Goal: Information Seeking & Learning: Check status

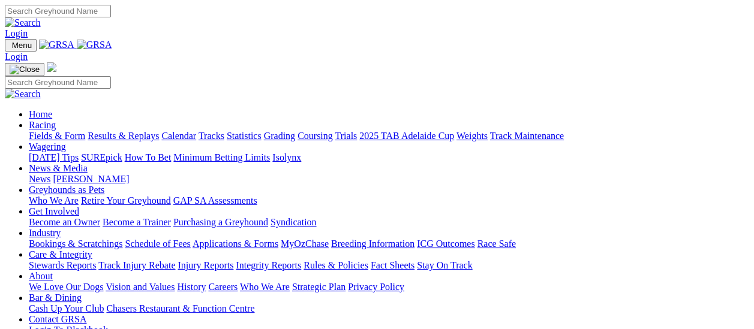
click at [69, 131] on link "Fields & Form" at bounding box center [57, 136] width 56 height 10
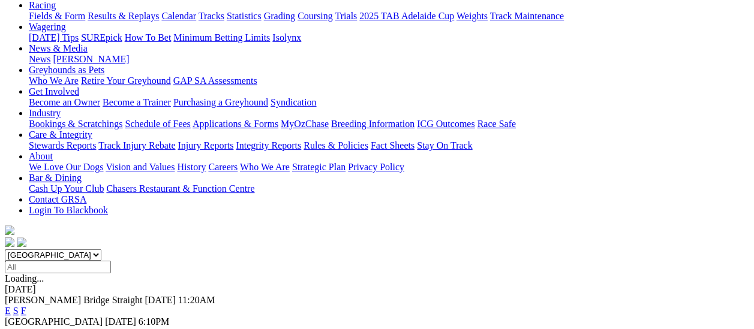
scroll to position [120, 0]
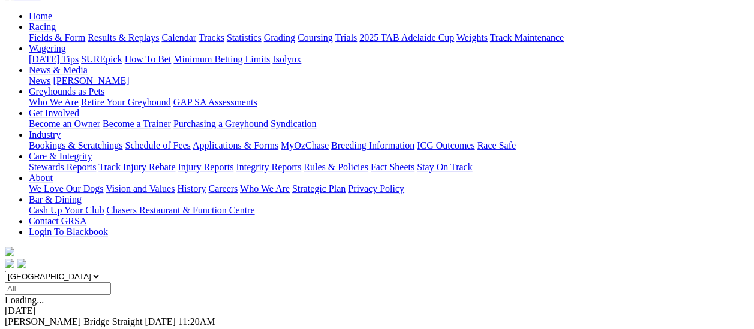
click at [26, 327] on link "F" at bounding box center [23, 332] width 5 height 10
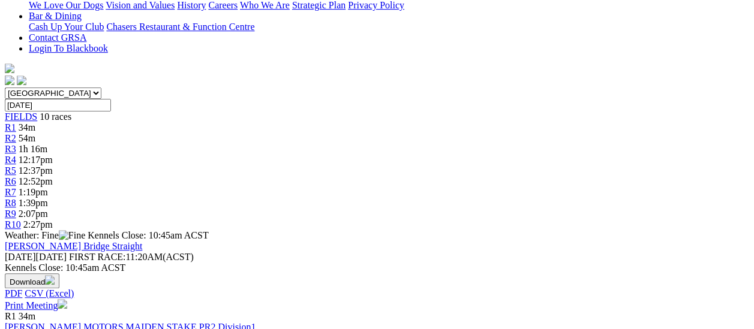
scroll to position [300, 0]
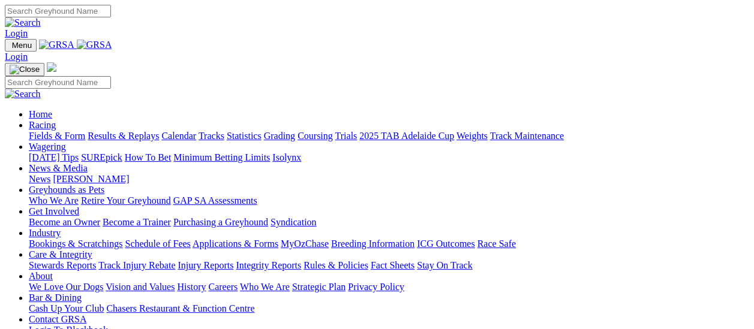
click at [67, 131] on link "Fields & Form" at bounding box center [57, 136] width 56 height 10
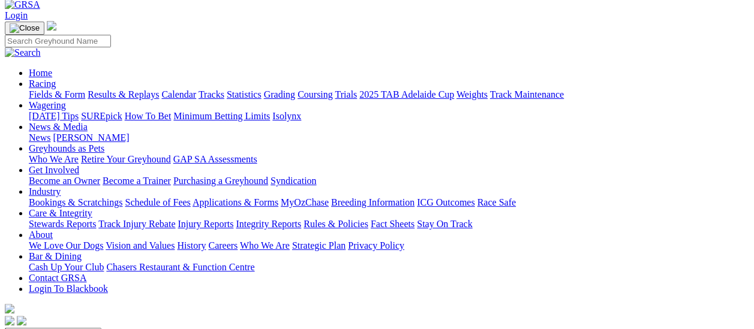
scroll to position [60, 0]
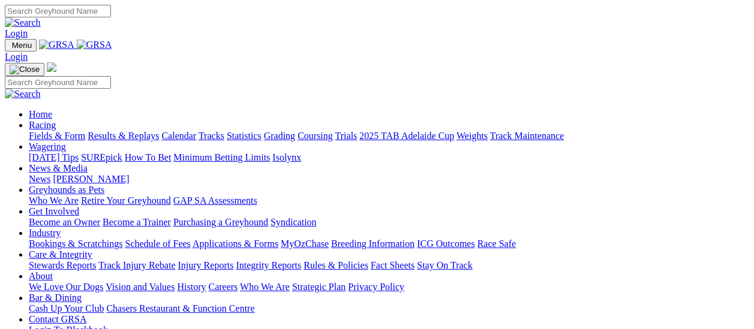
click at [67, 131] on link "Fields & Form" at bounding box center [57, 136] width 56 height 10
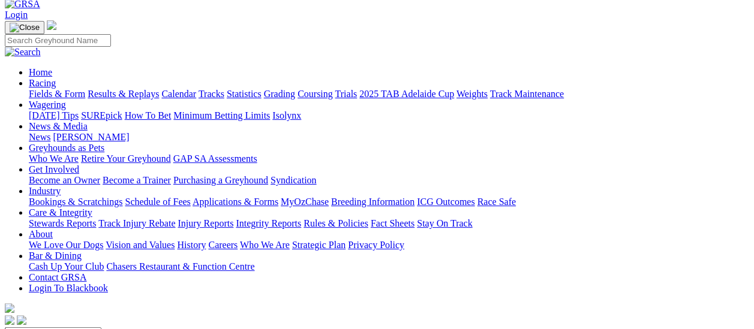
scroll to position [60, 0]
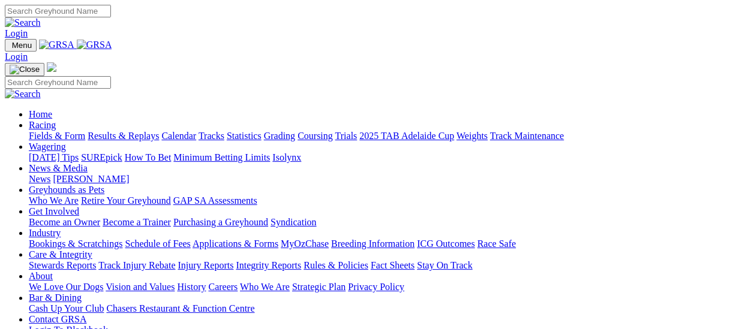
click at [127, 131] on link "Results & Replays" at bounding box center [123, 136] width 71 height 10
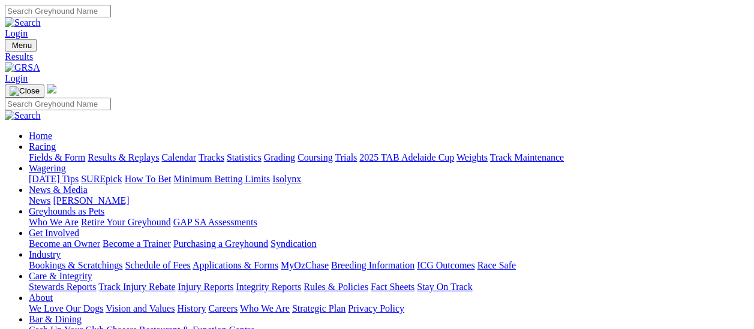
click at [53, 152] on link "Fields & Form" at bounding box center [57, 157] width 56 height 10
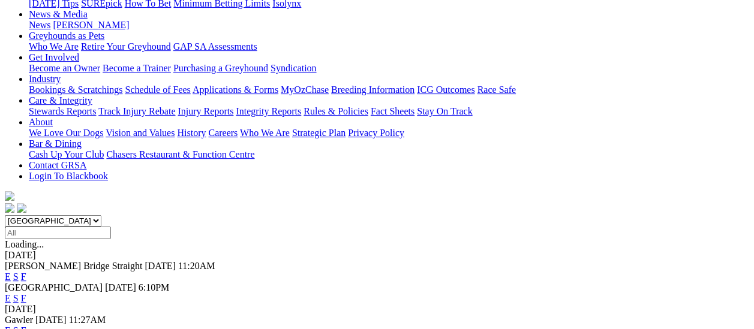
scroll to position [60, 0]
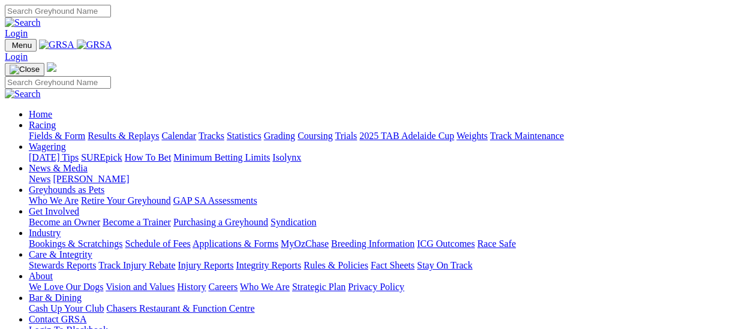
click at [66, 131] on link "Fields & Form" at bounding box center [57, 136] width 56 height 10
click at [65, 131] on link "Fields & Form" at bounding box center [57, 136] width 56 height 10
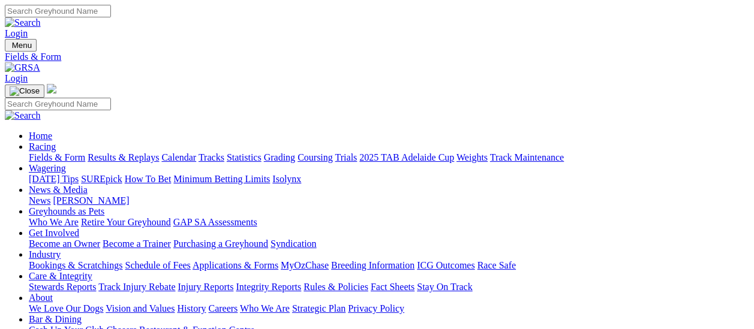
click at [140, 152] on link "Results & Replays" at bounding box center [123, 157] width 71 height 10
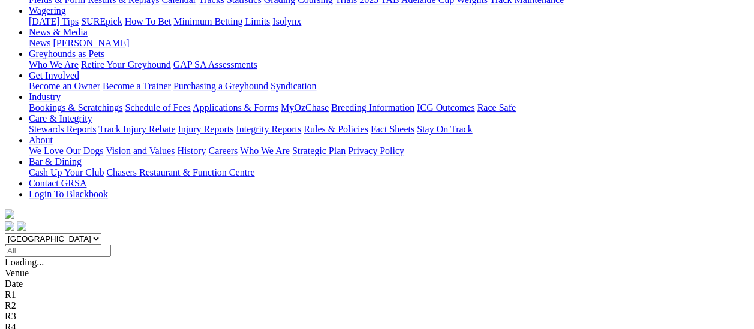
scroll to position [180, 0]
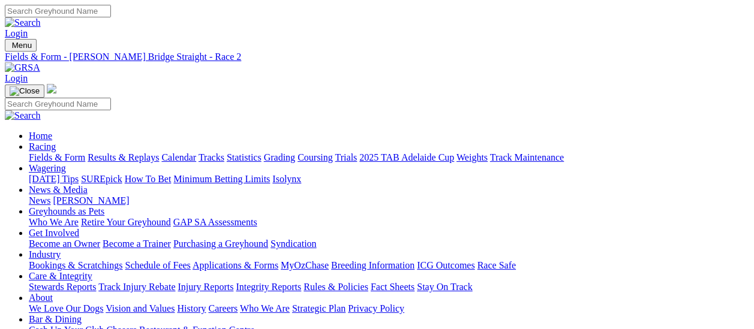
click at [61, 152] on link "Fields & Form" at bounding box center [57, 157] width 56 height 10
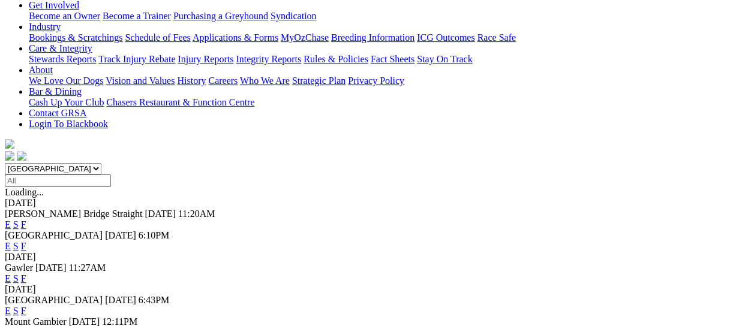
scroll to position [60, 0]
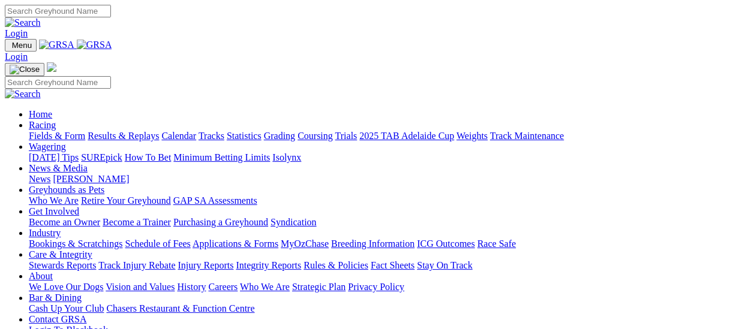
click at [70, 131] on link "Fields & Form" at bounding box center [57, 136] width 56 height 10
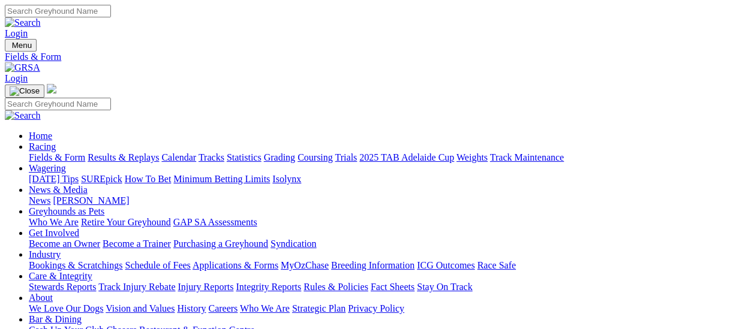
click at [159, 152] on link "Results & Replays" at bounding box center [123, 157] width 71 height 10
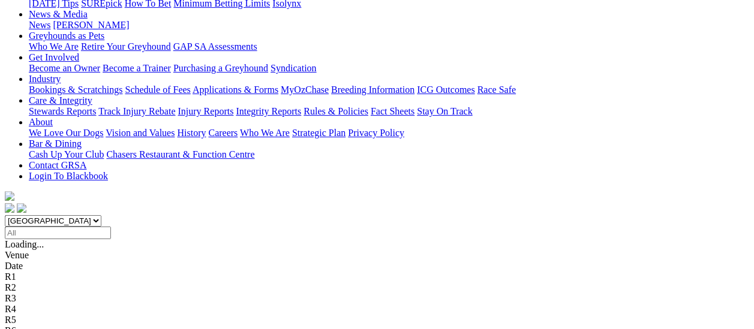
scroll to position [180, 0]
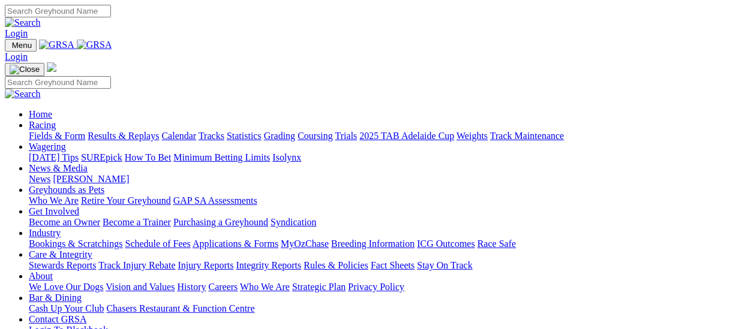
click at [128, 131] on link "Results & Replays" at bounding box center [123, 136] width 71 height 10
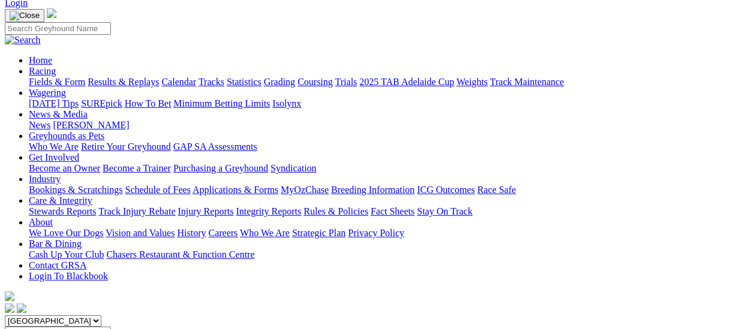
scroll to position [60, 0]
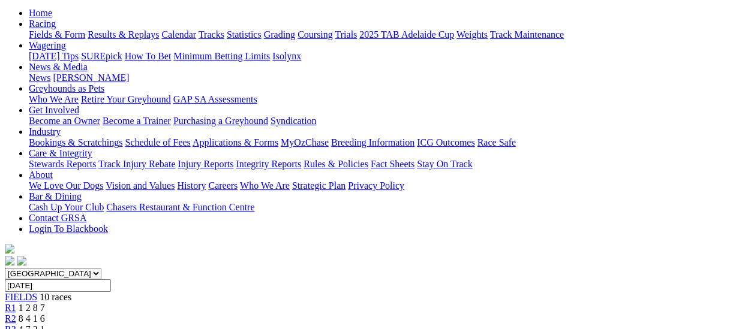
scroll to position [120, 0]
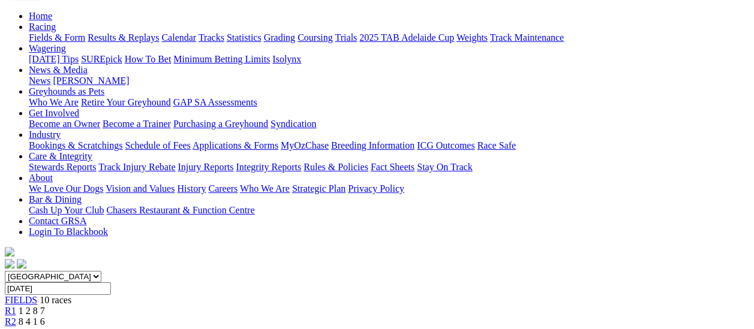
click at [16, 317] on span "R2" at bounding box center [10, 322] width 11 height 10
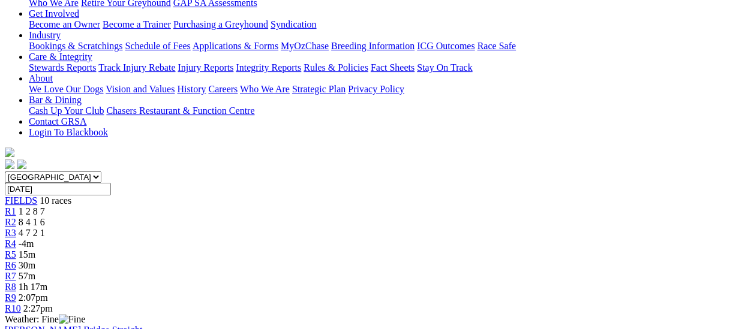
scroll to position [60, 0]
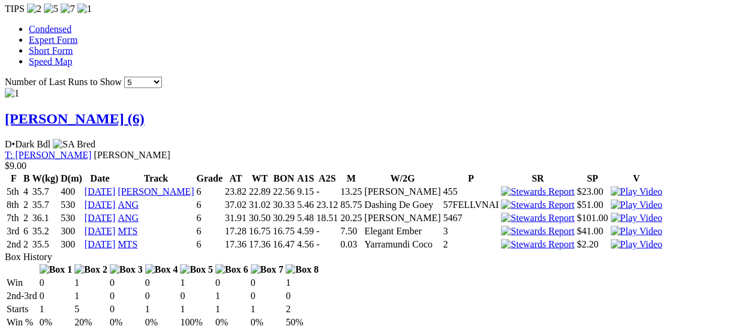
scroll to position [1200, 0]
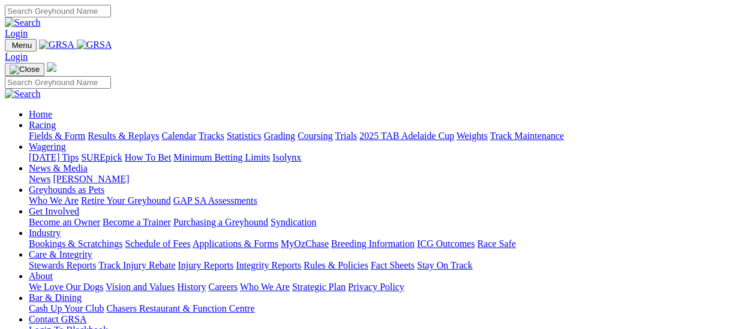
click at [136, 131] on link "Results & Replays" at bounding box center [123, 136] width 71 height 10
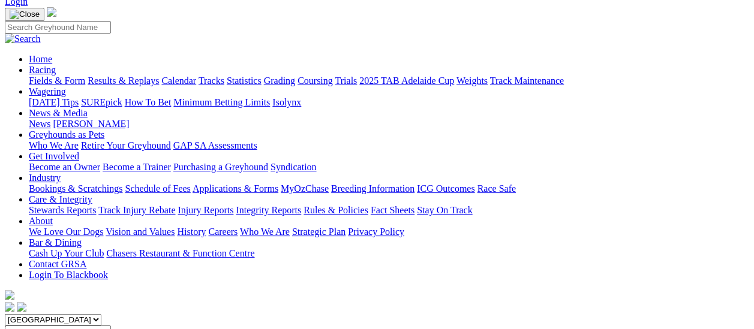
scroll to position [60, 0]
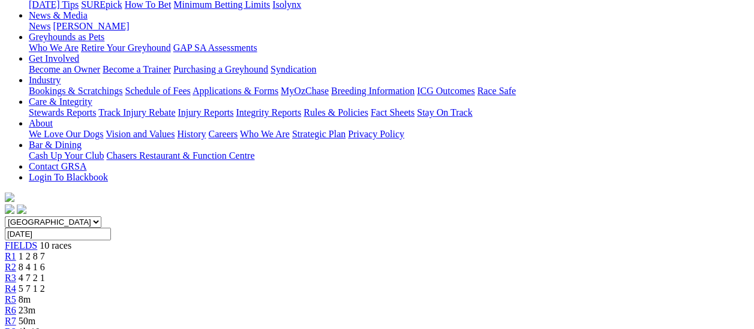
scroll to position [180, 0]
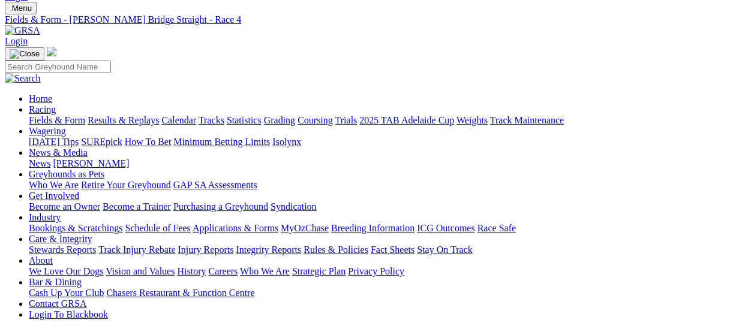
scroll to position [0, 0]
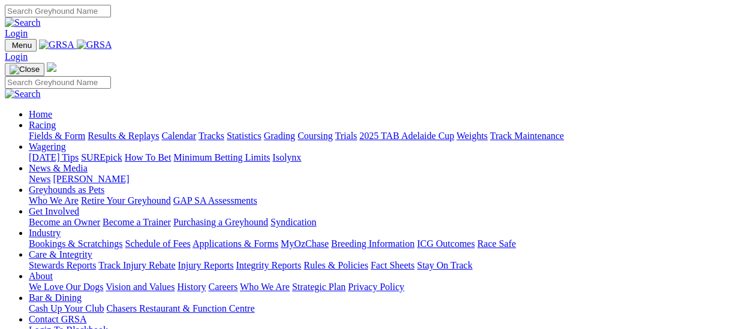
click at [65, 131] on link "Fields & Form" at bounding box center [57, 136] width 56 height 10
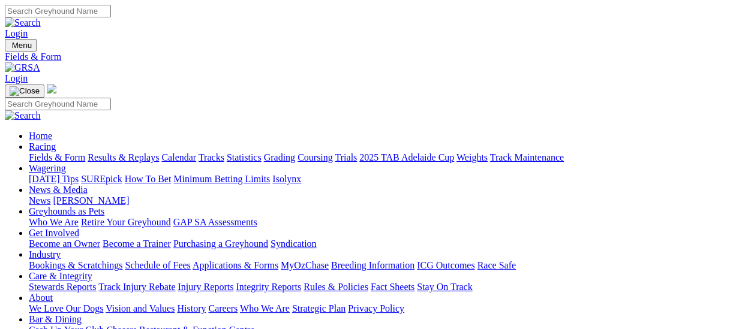
click at [126, 152] on link "Results & Replays" at bounding box center [123, 157] width 71 height 10
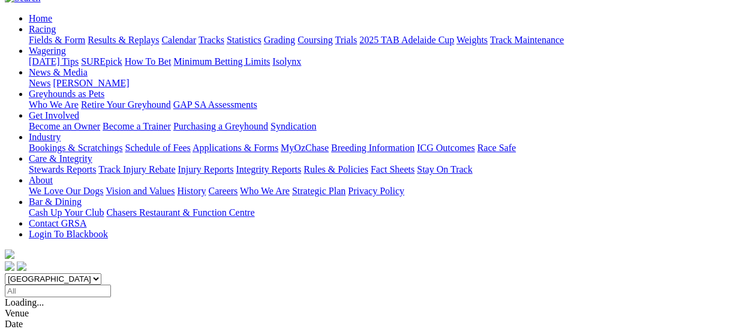
scroll to position [120, 0]
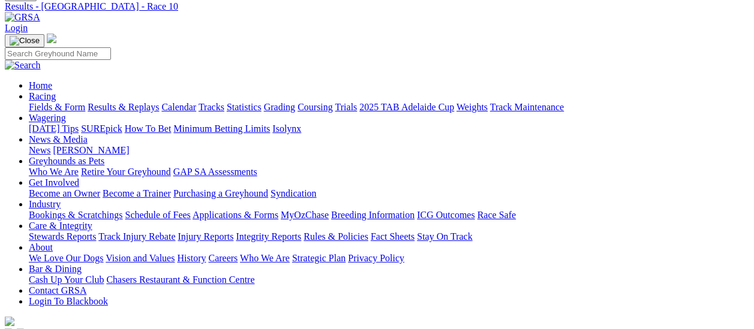
scroll to position [120, 0]
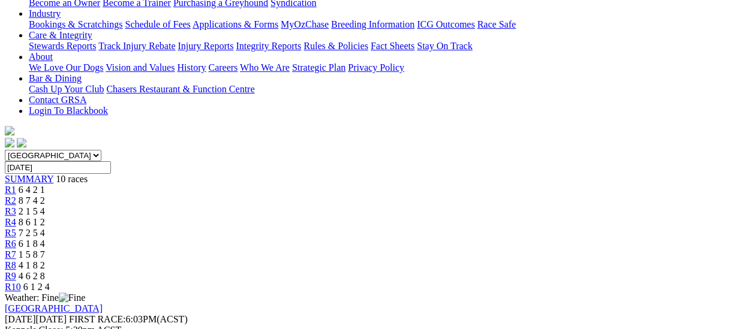
scroll to position [240, 0]
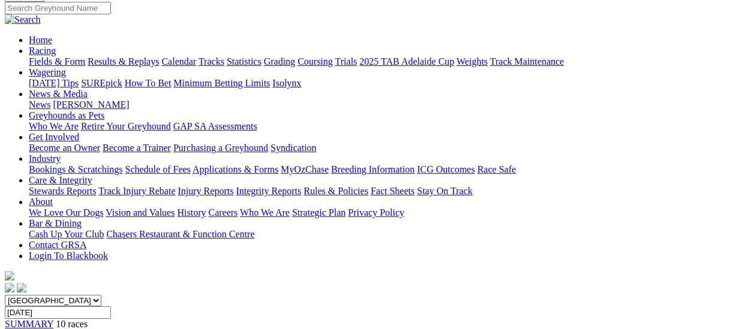
scroll to position [60, 0]
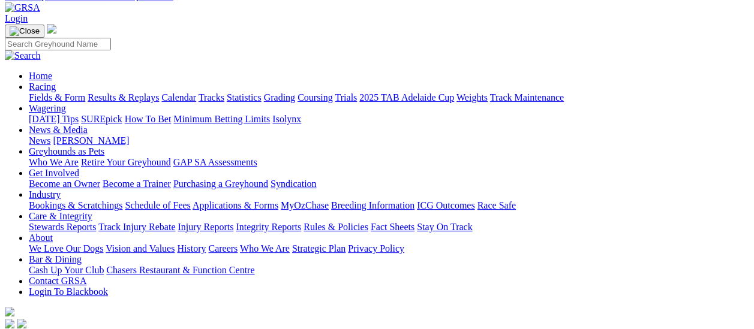
click at [46, 92] on link "Fields & Form" at bounding box center [57, 97] width 56 height 10
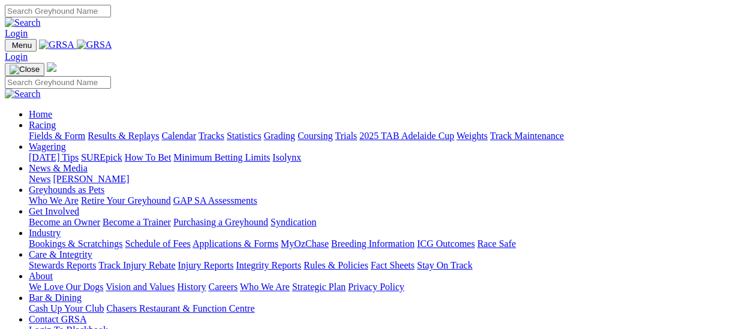
click at [136, 131] on link "Results & Replays" at bounding box center [123, 136] width 71 height 10
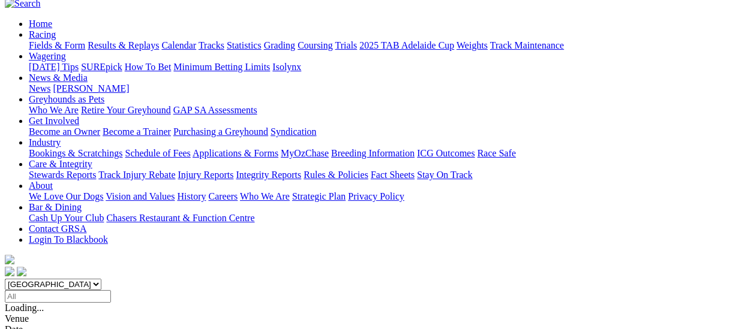
scroll to position [120, 0]
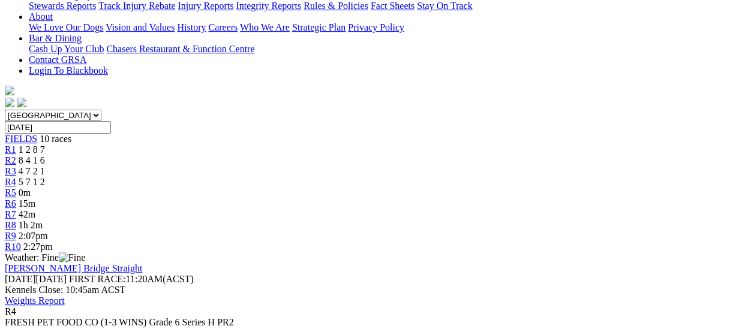
scroll to position [300, 0]
